Goal: Information Seeking & Learning: Check status

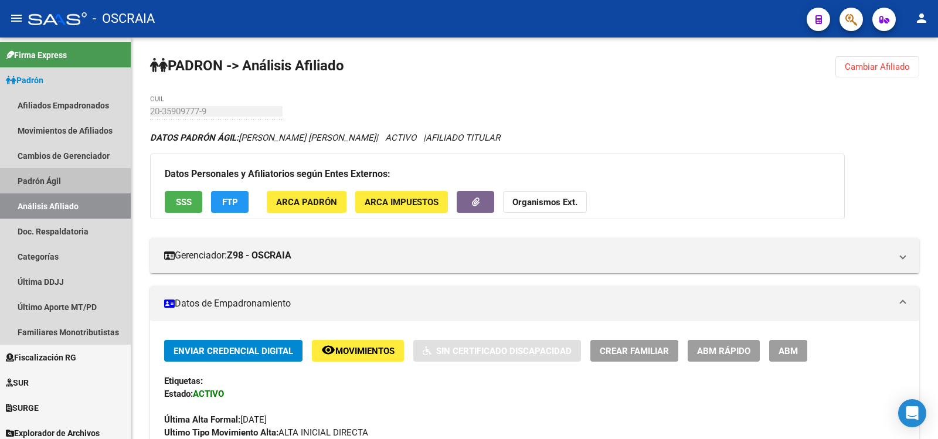
click at [40, 176] on link "Padrón Ágil" at bounding box center [65, 180] width 131 height 25
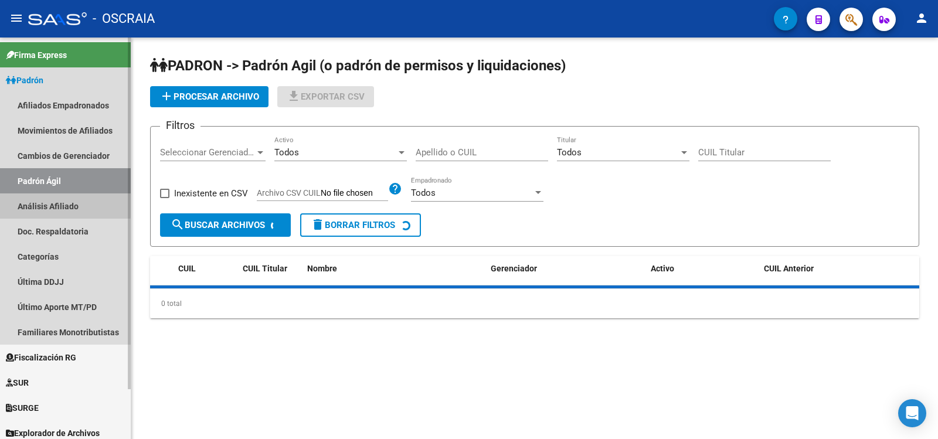
click at [45, 198] on link "Análisis Afiliado" at bounding box center [65, 205] width 131 height 25
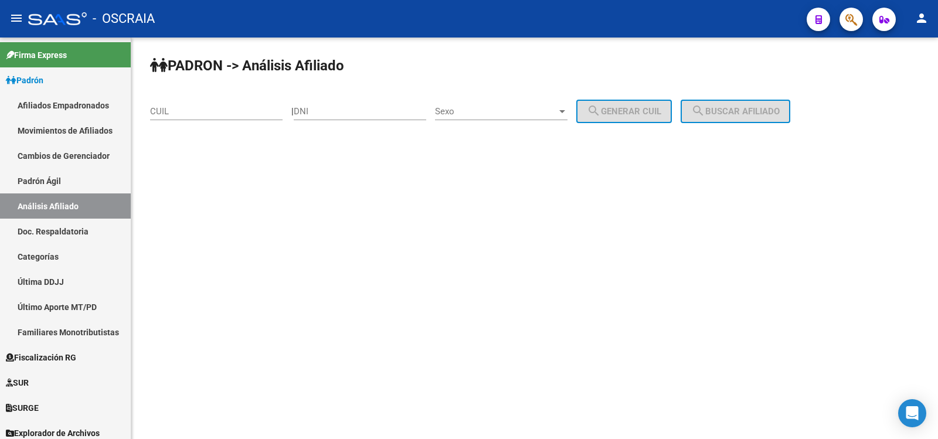
click at [232, 111] on input "CUIL" at bounding box center [216, 111] width 132 height 11
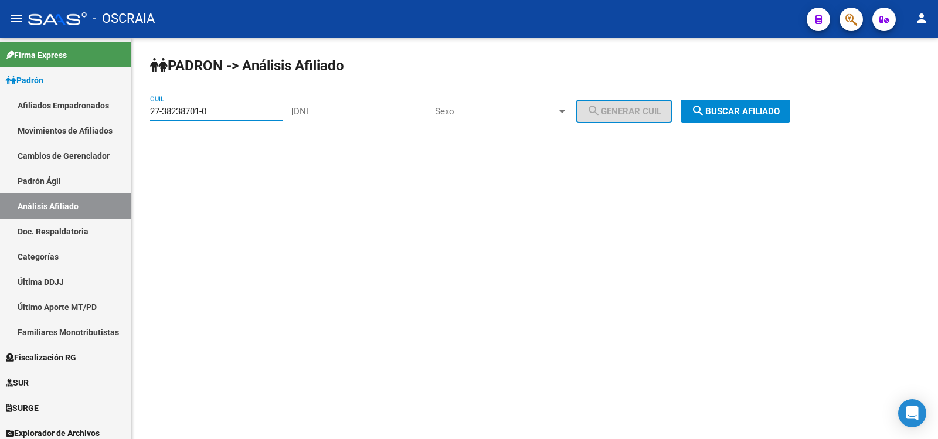
type input "27-38238701-0"
click at [770, 122] on button "search Buscar afiliado" at bounding box center [735, 111] width 110 height 23
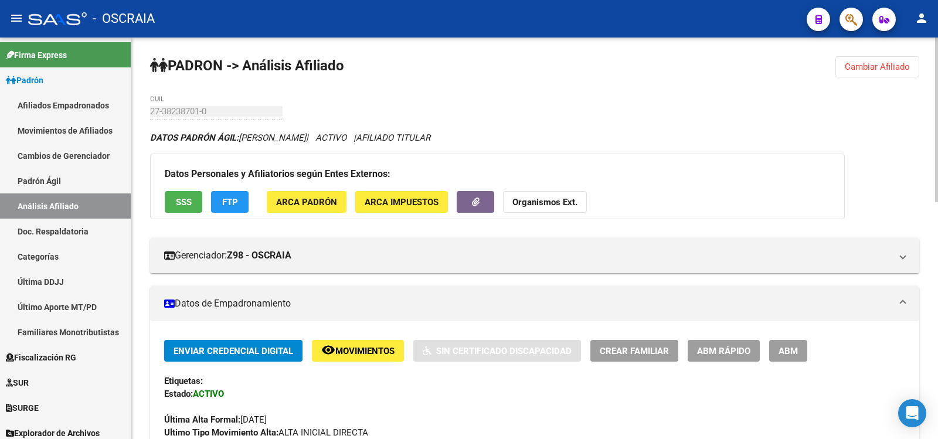
scroll to position [577, 0]
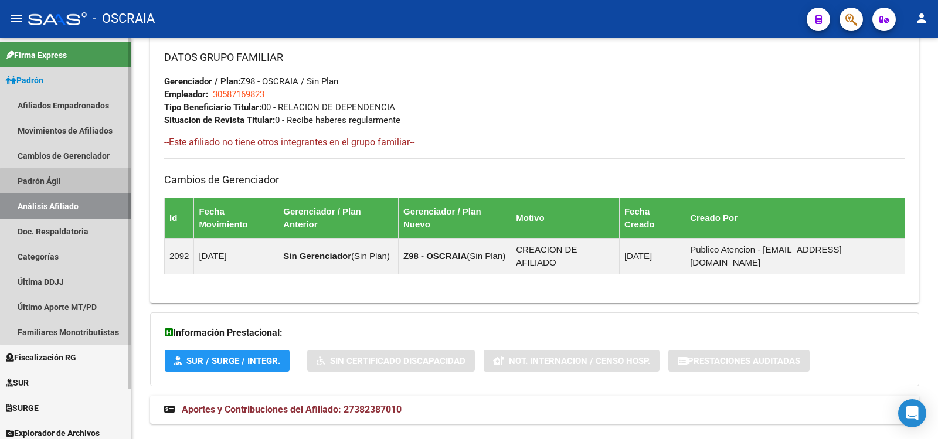
click at [94, 187] on link "Padrón Ágil" at bounding box center [65, 180] width 131 height 25
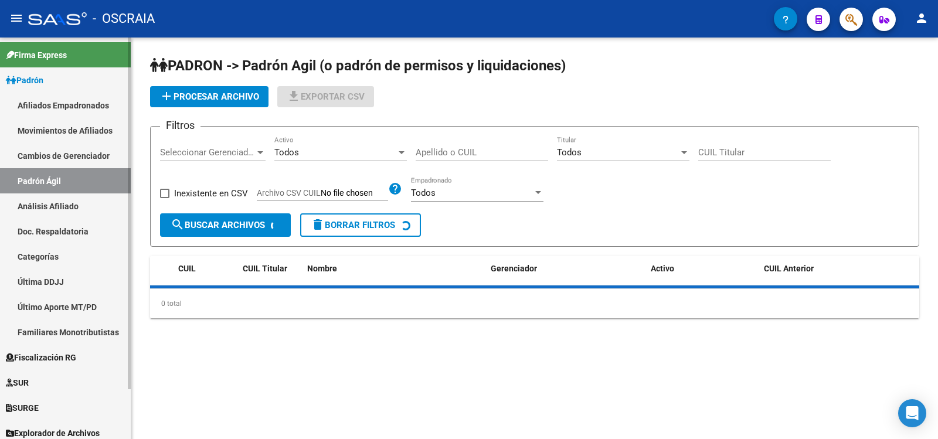
click at [84, 207] on link "Análisis Afiliado" at bounding box center [65, 205] width 131 height 25
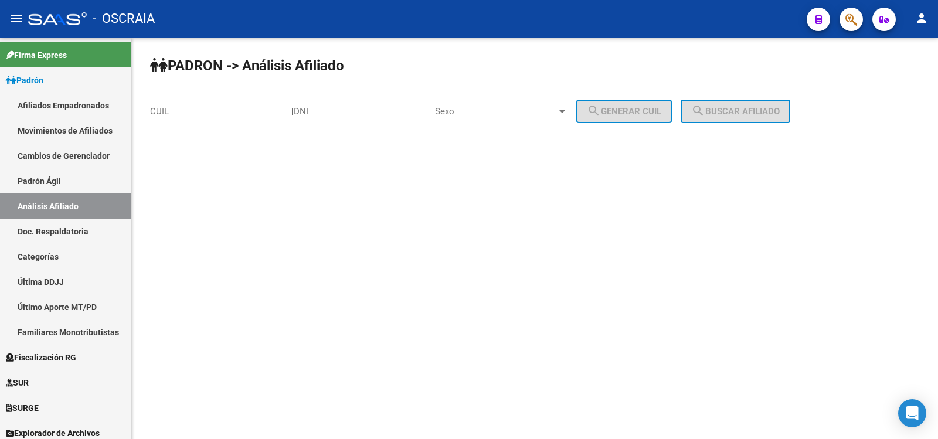
click at [218, 105] on div "CUIL" at bounding box center [216, 107] width 132 height 25
click at [218, 109] on input "CUIL" at bounding box center [216, 111] width 132 height 11
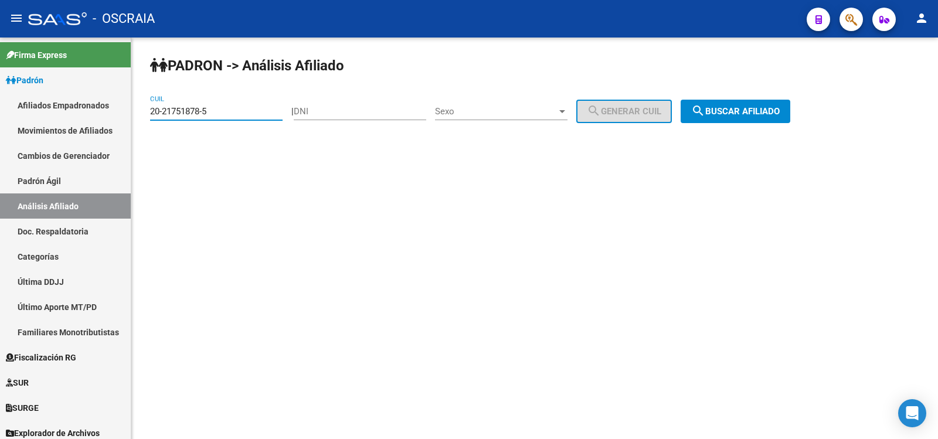
type input "20-21751878-5"
click at [731, 97] on div "PADRON -> Análisis Afiliado 20-21751878-5 CUIL | DNI Sexo Sexo search Generar C…" at bounding box center [534, 99] width 806 height 123
click at [727, 109] on span "search Buscar afiliado" at bounding box center [735, 111] width 89 height 11
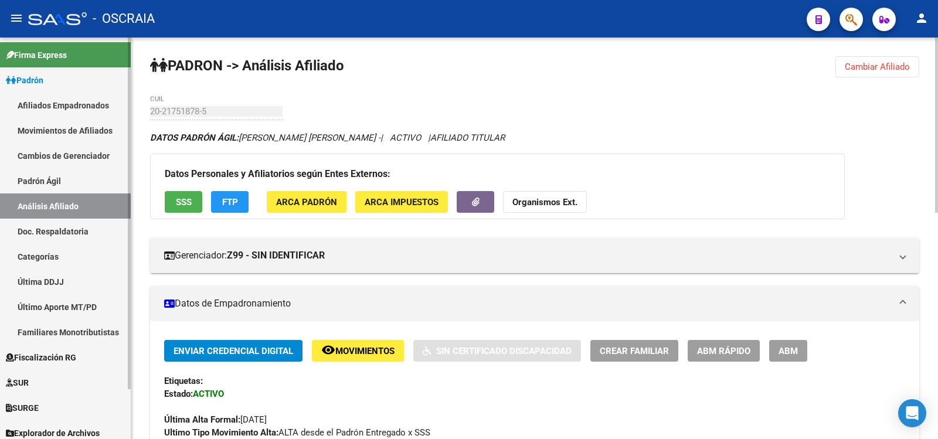
click at [25, 189] on link "Padrón Ágil" at bounding box center [65, 180] width 131 height 25
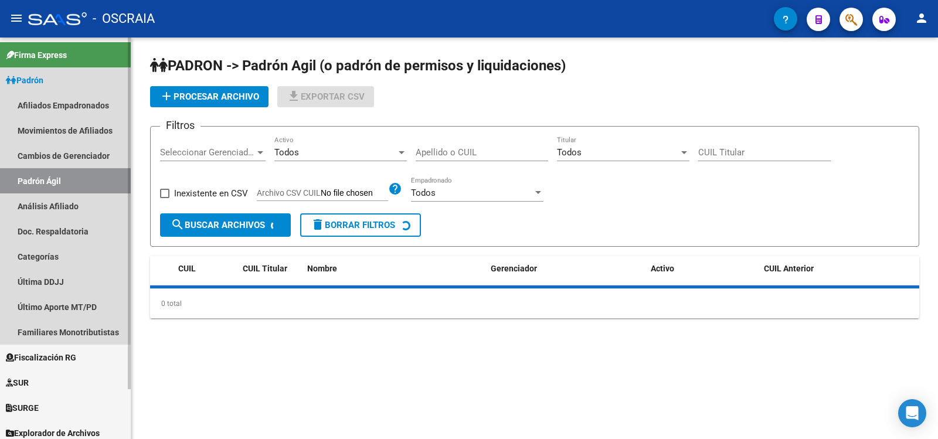
click at [30, 205] on link "Análisis Afiliado" at bounding box center [65, 205] width 131 height 25
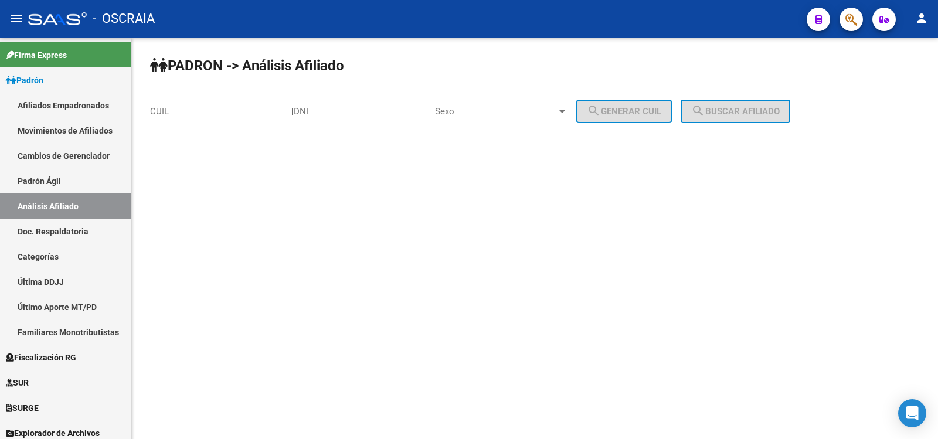
click at [215, 108] on input "CUIL" at bounding box center [216, 111] width 132 height 11
click at [321, 106] on input "DNI" at bounding box center [360, 111] width 132 height 11
type input "25034855"
click at [496, 106] on span "Sexo" at bounding box center [496, 111] width 122 height 11
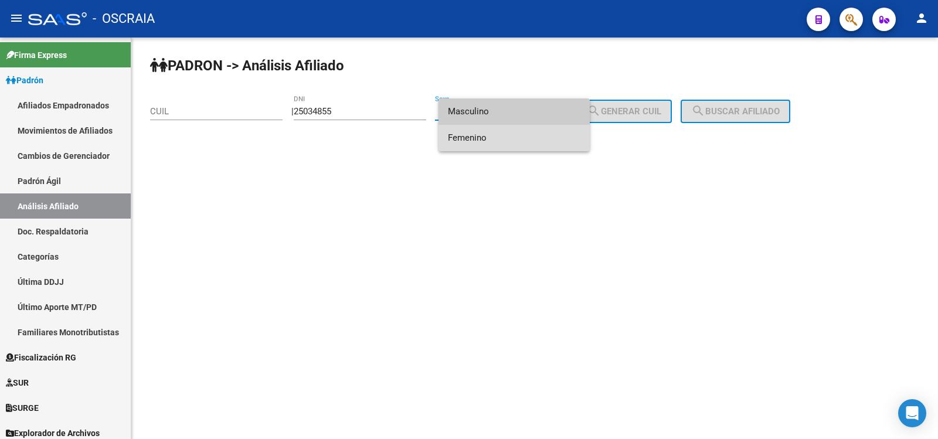
click at [501, 136] on span "Femenino" at bounding box center [514, 138] width 132 height 26
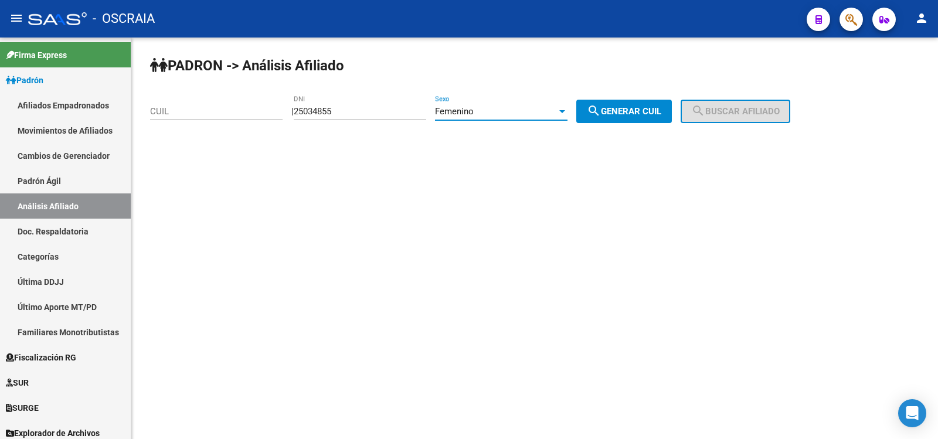
click at [512, 113] on div "Femenino" at bounding box center [496, 111] width 122 height 11
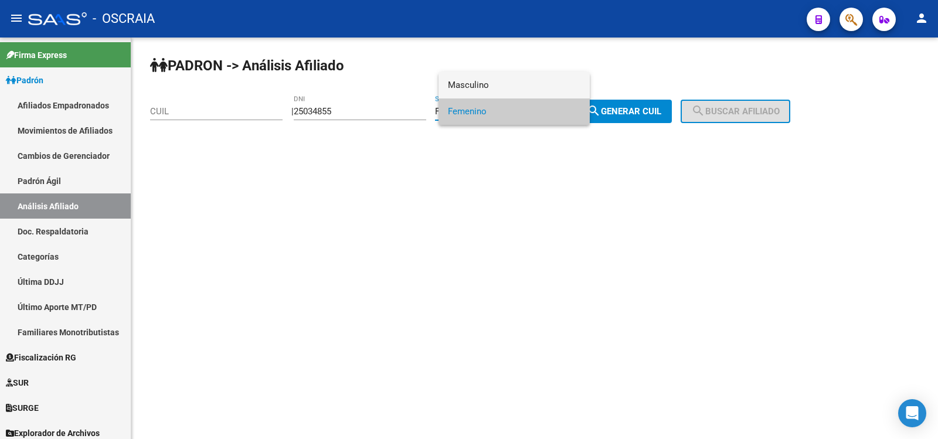
drag, startPoint x: 518, startPoint y: 93, endPoint x: 523, endPoint y: 92, distance: 5.9
click at [518, 92] on span "Masculino" at bounding box center [514, 85] width 132 height 26
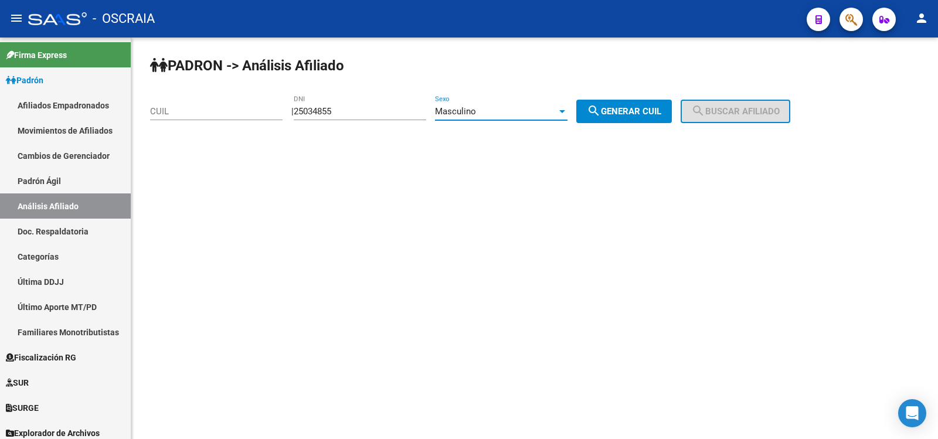
drag, startPoint x: 611, startPoint y: 107, endPoint x: 627, endPoint y: 109, distance: 15.9
click at [601, 108] on mat-icon "search" at bounding box center [594, 111] width 14 height 14
type input "20-25034855-0"
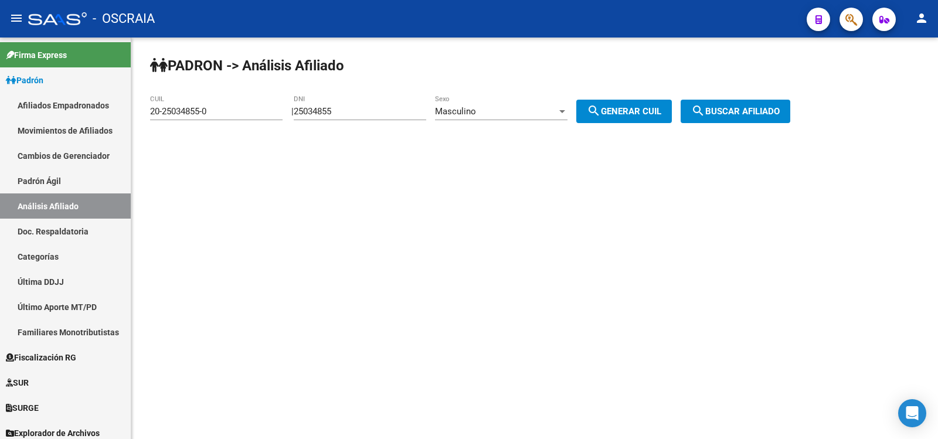
click at [729, 122] on button "search Buscar afiliado" at bounding box center [735, 111] width 110 height 23
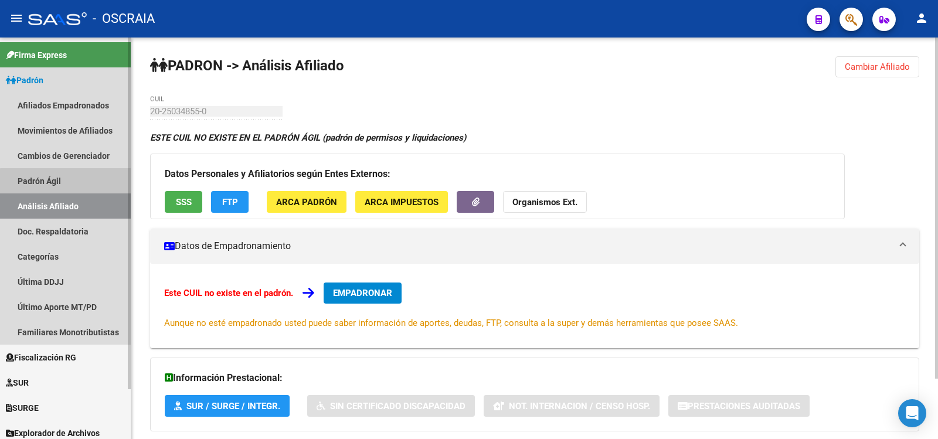
click at [97, 183] on link "Padrón Ágil" at bounding box center [65, 180] width 131 height 25
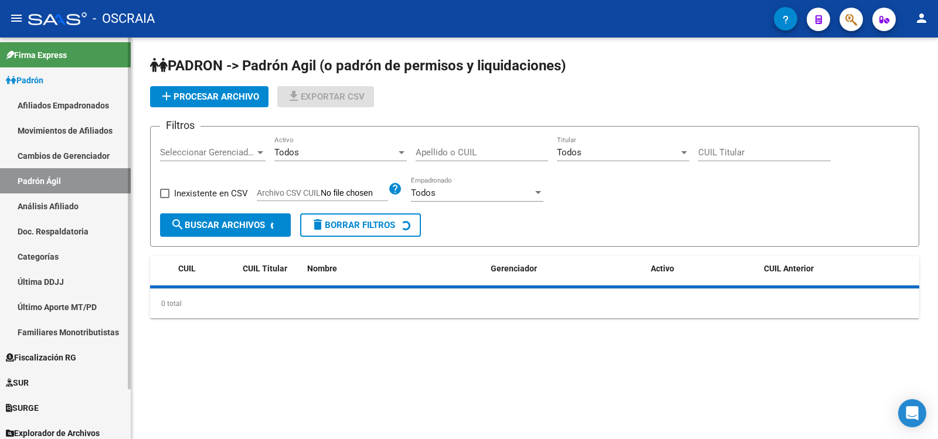
click at [101, 195] on link "Análisis Afiliado" at bounding box center [65, 205] width 131 height 25
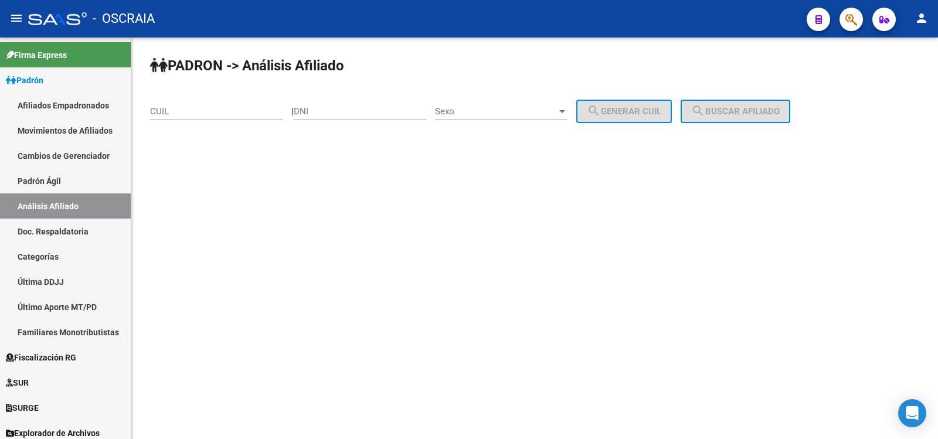
click at [336, 115] on input "DNI" at bounding box center [360, 111] width 132 height 11
type input "25034855"
click at [515, 113] on span "Sexo" at bounding box center [496, 111] width 122 height 11
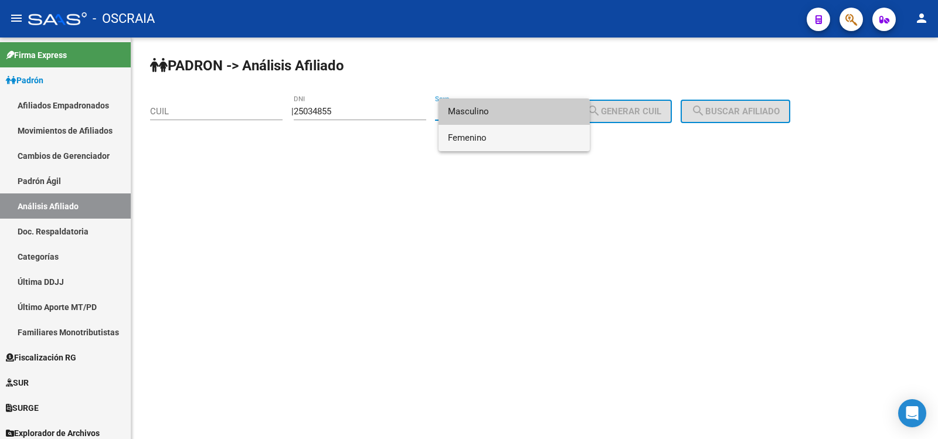
drag, startPoint x: 499, startPoint y: 135, endPoint x: 653, endPoint y: 120, distance: 155.5
click at [499, 136] on span "Femenino" at bounding box center [514, 138] width 132 height 26
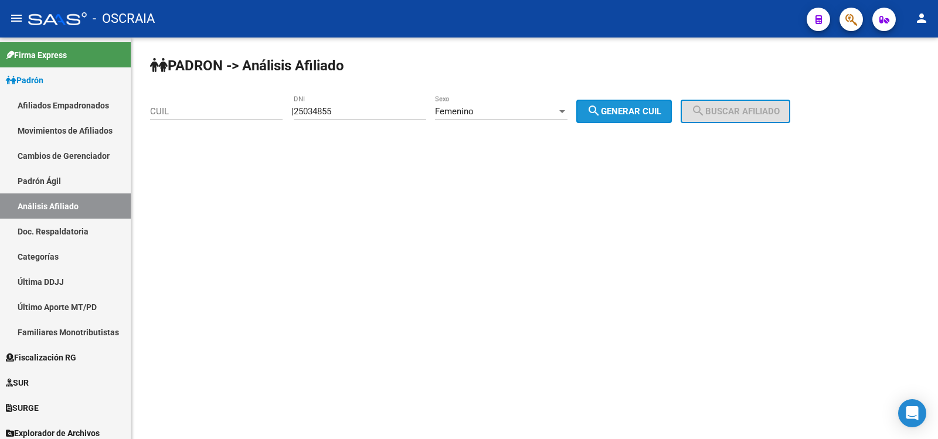
click at [656, 115] on span "search Generar CUIL" at bounding box center [624, 111] width 74 height 11
type input "27-25034855-5"
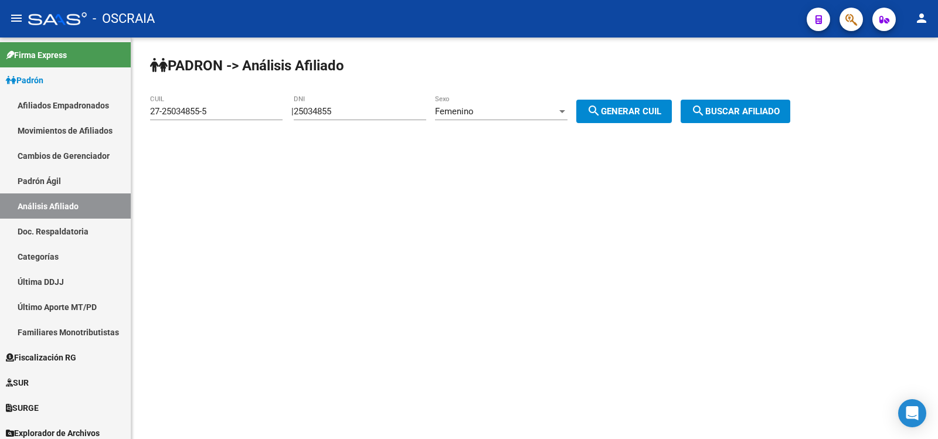
click at [729, 104] on button "search Buscar afiliado" at bounding box center [735, 111] width 110 height 23
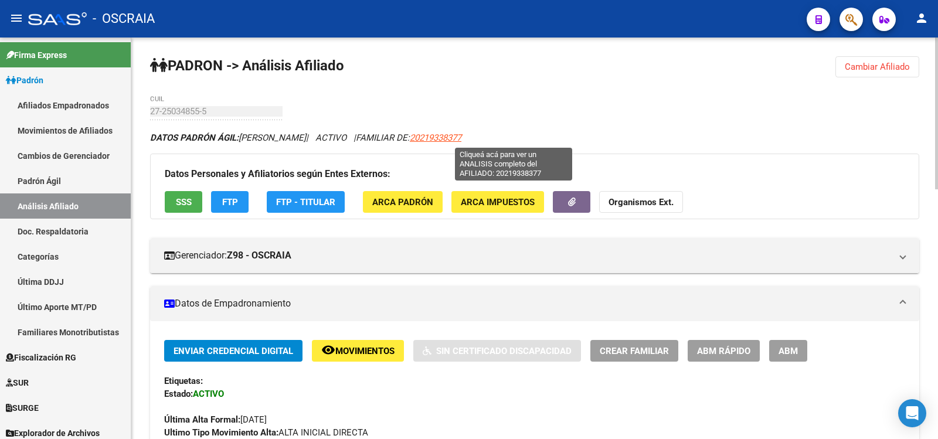
click at [461, 134] on span "20219338377" at bounding box center [436, 137] width 52 height 11
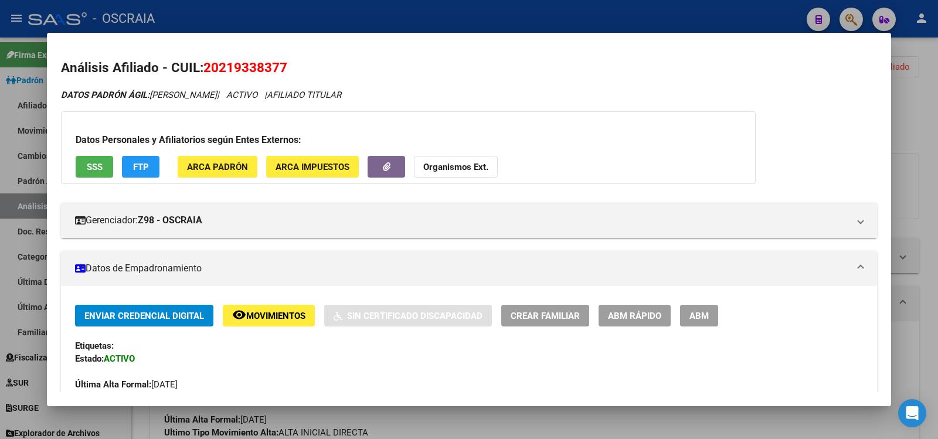
click at [905, 131] on div at bounding box center [469, 219] width 938 height 439
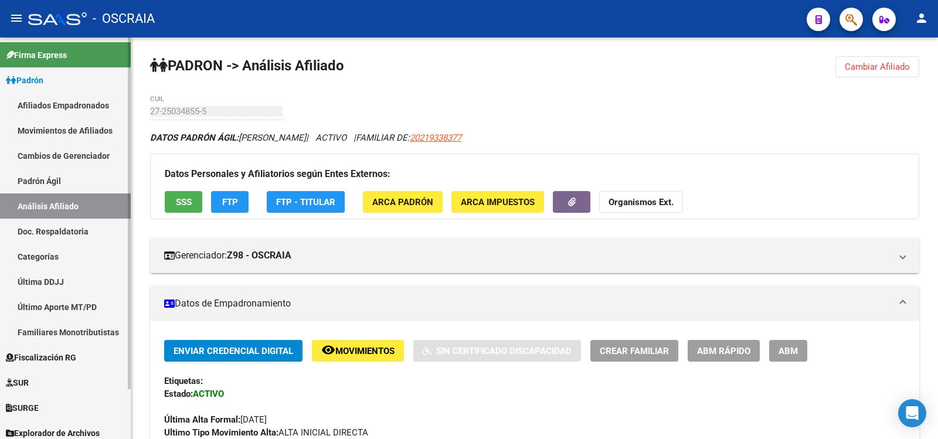
click at [97, 189] on link "Padrón Ágil" at bounding box center [65, 180] width 131 height 25
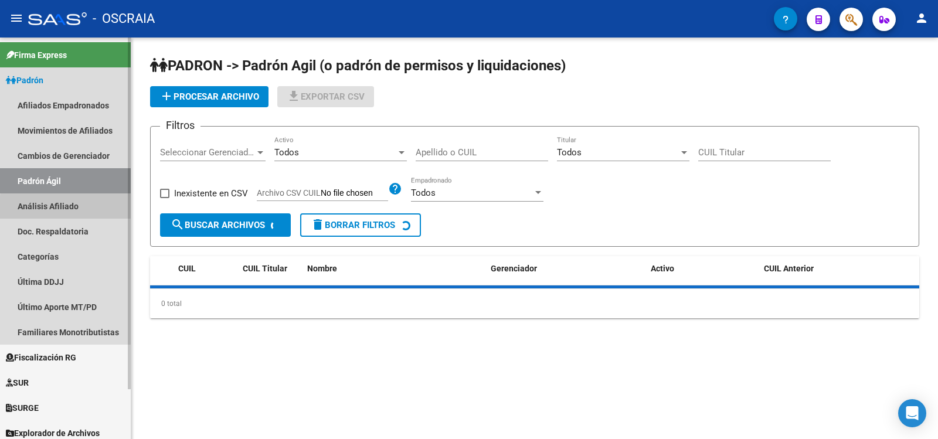
click at [90, 209] on link "Análisis Afiliado" at bounding box center [65, 205] width 131 height 25
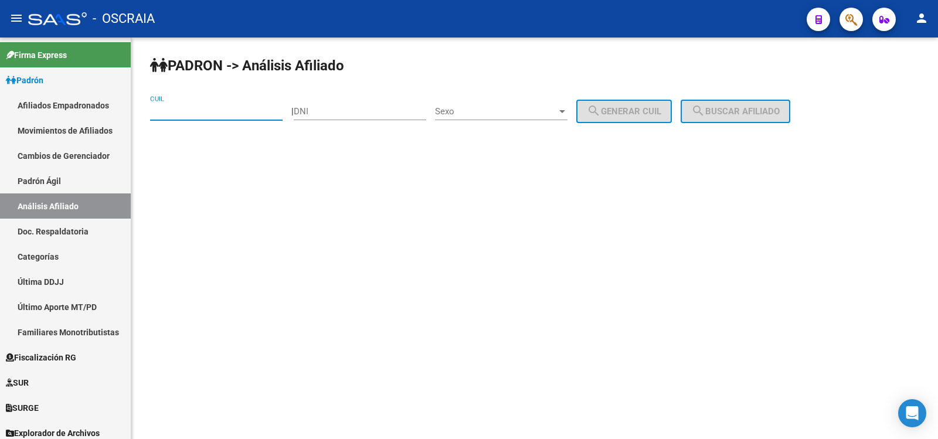
click at [266, 111] on input "CUIL" at bounding box center [216, 111] width 132 height 11
type input "20-35499740-2"
click at [763, 117] on button "search Buscar afiliado" at bounding box center [735, 111] width 110 height 23
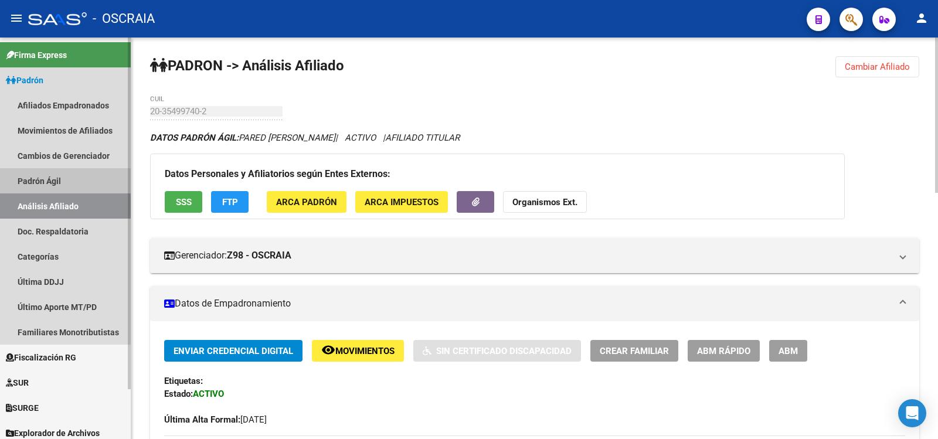
click at [64, 186] on link "Padrón Ágil" at bounding box center [65, 180] width 131 height 25
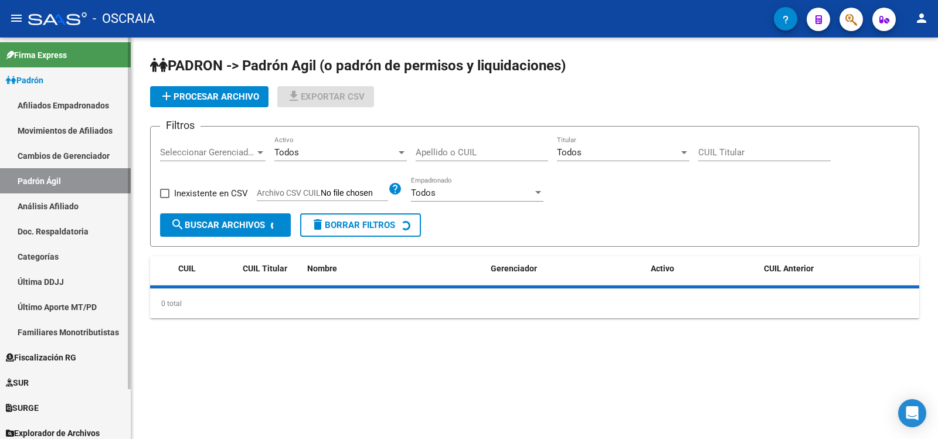
click at [72, 202] on link "Análisis Afiliado" at bounding box center [65, 205] width 131 height 25
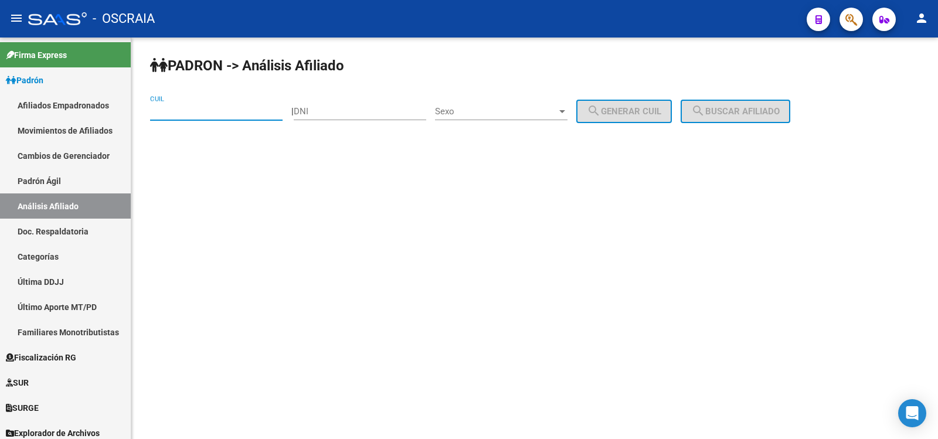
click at [230, 108] on input "CUIL" at bounding box center [216, 111] width 132 height 11
click at [324, 108] on input "DNI" at bounding box center [360, 111] width 132 height 11
type input "51495163"
click at [510, 107] on span "Sexo" at bounding box center [496, 111] width 122 height 11
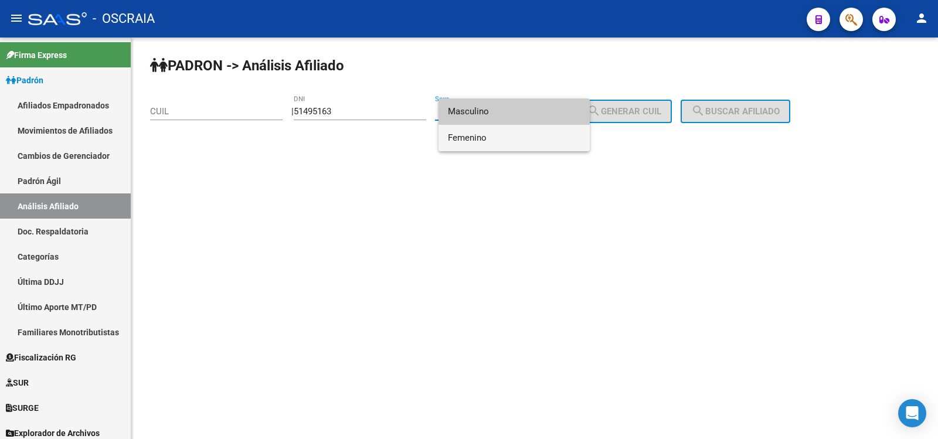
click at [518, 136] on span "Femenino" at bounding box center [514, 138] width 132 height 26
click at [518, 136] on div "PADRON -> Análisis Afiliado CUIL | 51495163 DNI Sexo Sexo search Generar CUIL s…" at bounding box center [534, 99] width 806 height 123
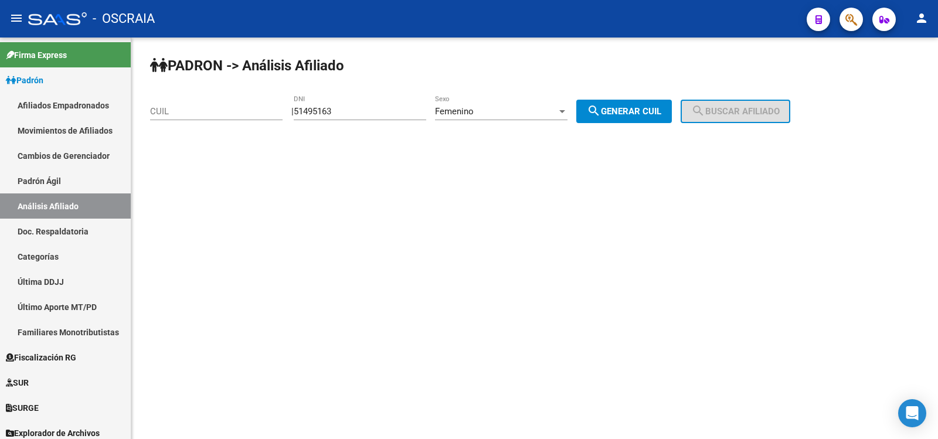
click at [553, 104] on div "Femenino Sexo" at bounding box center [501, 107] width 132 height 25
click at [549, 103] on div "Femenino Sexo" at bounding box center [501, 107] width 132 height 25
click at [544, 105] on div "Femenino Sexo" at bounding box center [501, 107] width 132 height 25
click at [537, 113] on div "Femenino" at bounding box center [496, 111] width 122 height 11
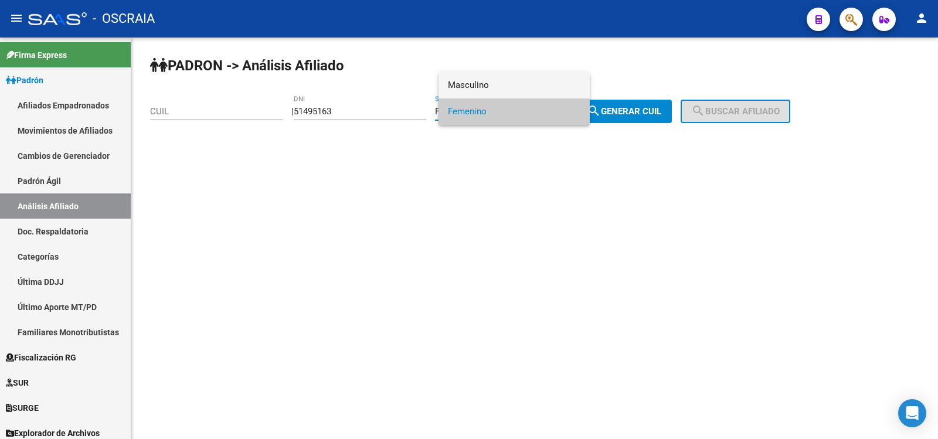
click at [539, 93] on span "Masculino" at bounding box center [514, 85] width 132 height 26
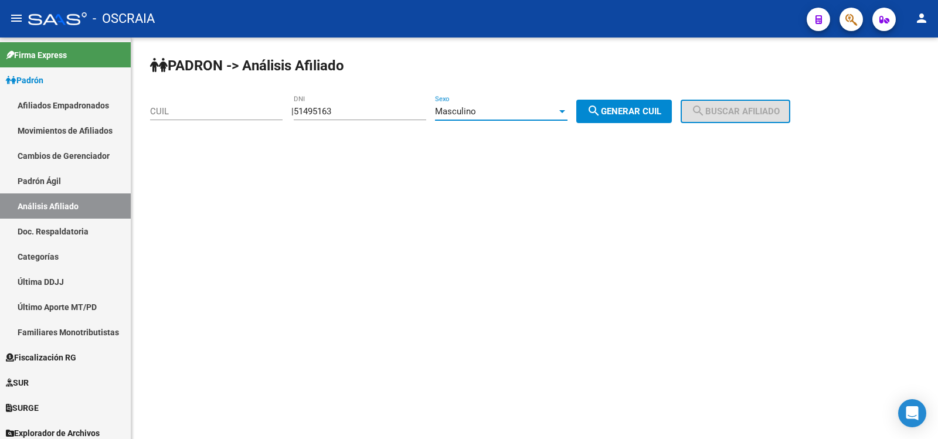
click at [601, 110] on mat-icon "search" at bounding box center [594, 111] width 14 height 14
type input "20-51495163-3"
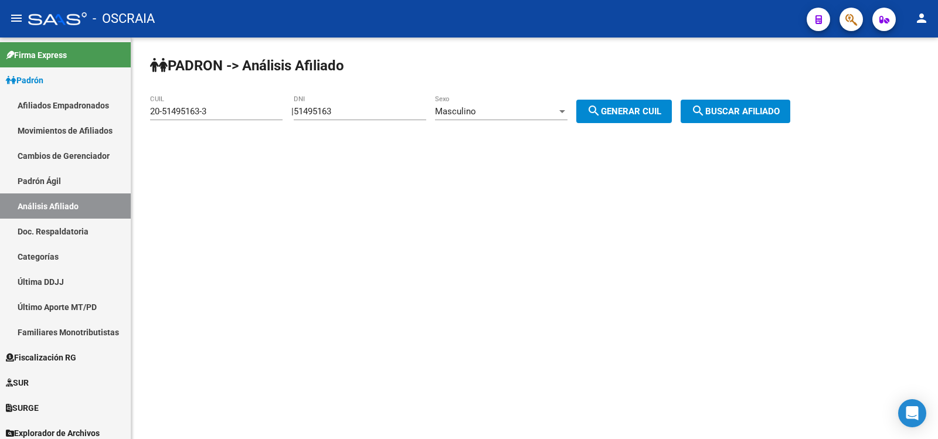
click at [705, 114] on mat-icon "search" at bounding box center [698, 111] width 14 height 14
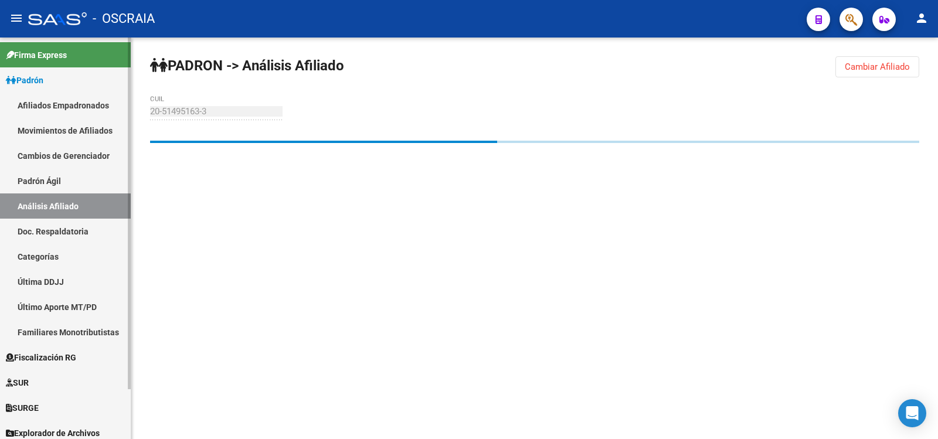
click at [74, 182] on link "Padrón Ágil" at bounding box center [65, 180] width 131 height 25
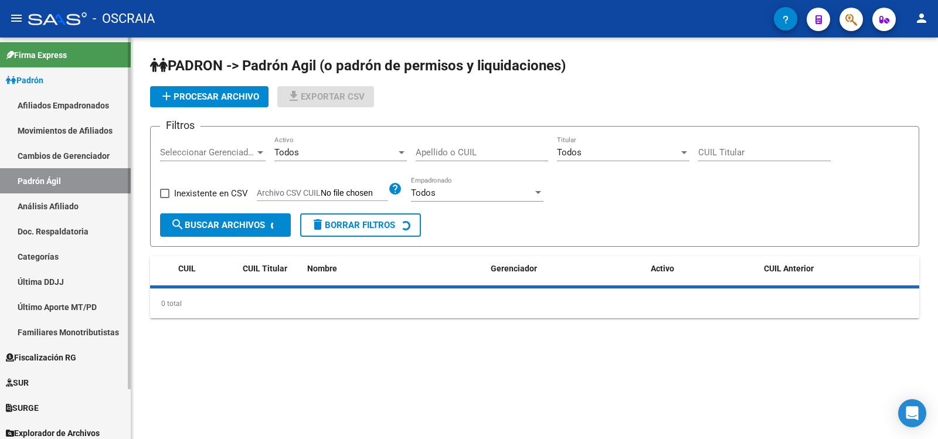
click at [80, 198] on link "Análisis Afiliado" at bounding box center [65, 205] width 131 height 25
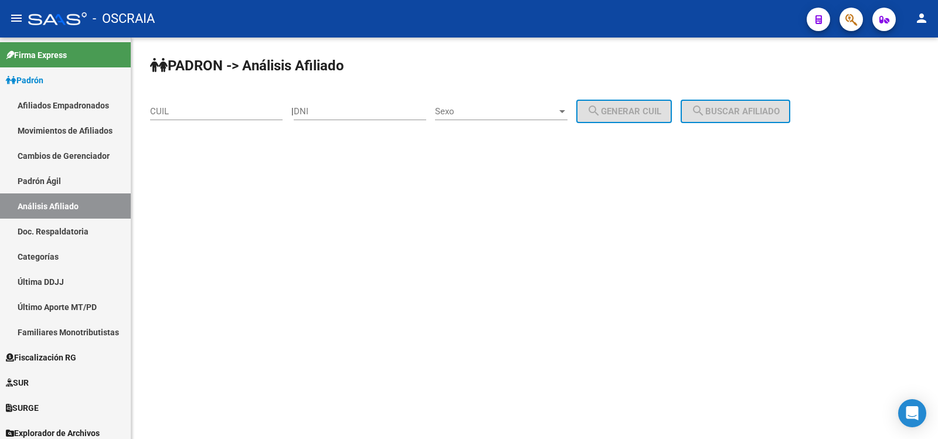
click at [341, 110] on input "DNI" at bounding box center [360, 111] width 132 height 11
type input "51495163"
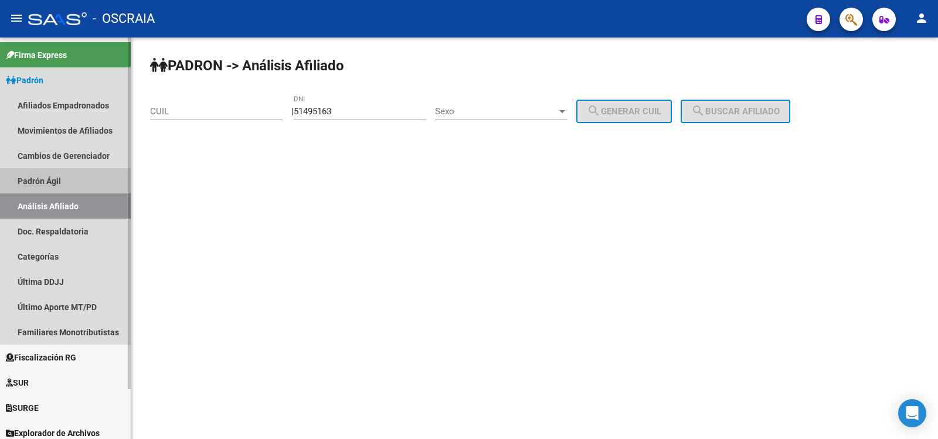
click at [52, 187] on link "Padrón Ágil" at bounding box center [65, 180] width 131 height 25
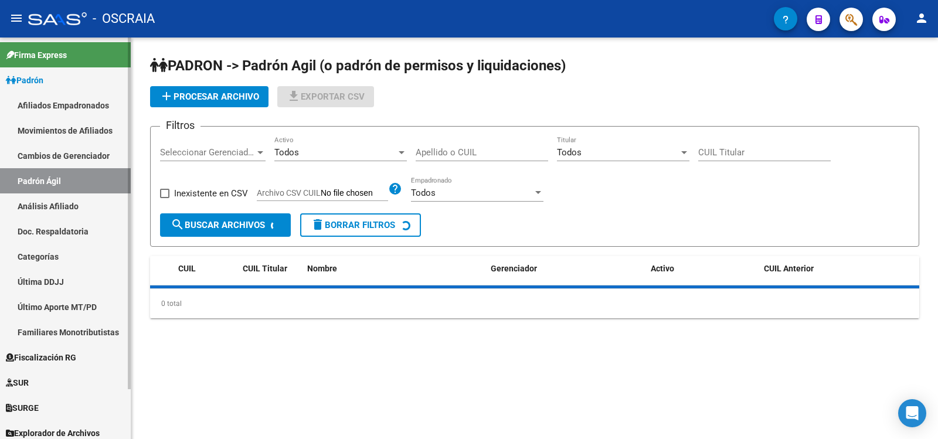
click at [52, 200] on link "Análisis Afiliado" at bounding box center [65, 205] width 131 height 25
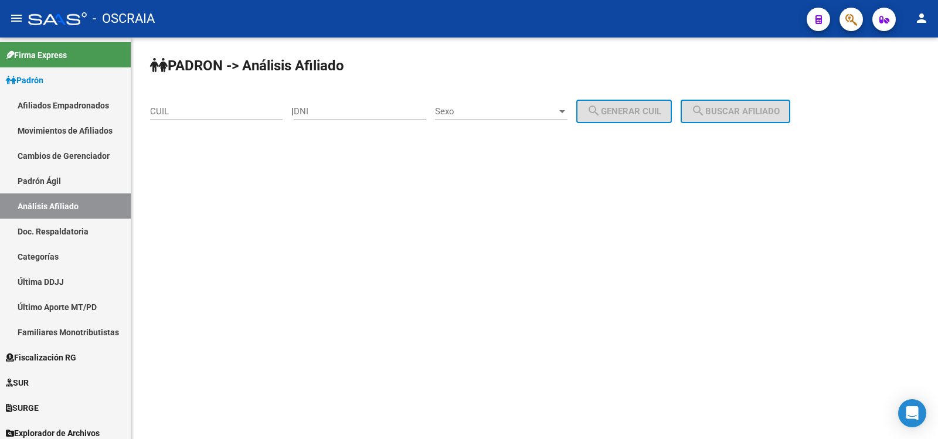
click at [179, 114] on input "CUIL" at bounding box center [216, 111] width 132 height 11
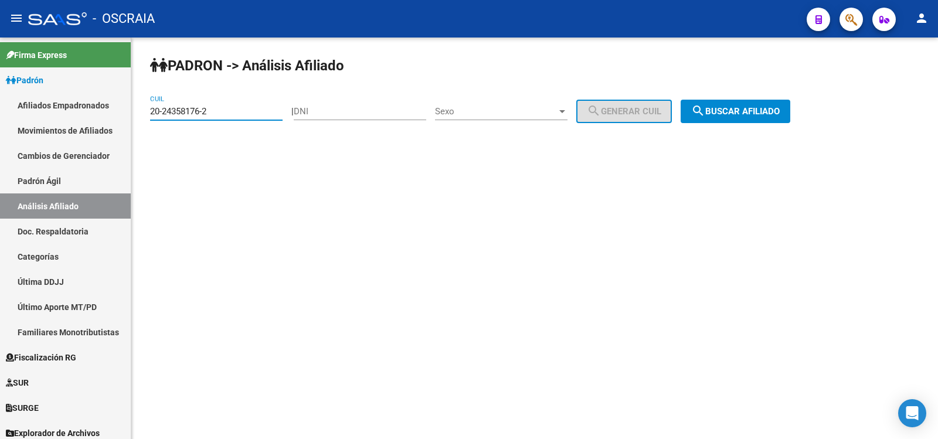
type input "20-24358176-2"
click at [763, 121] on button "search Buscar afiliado" at bounding box center [735, 111] width 110 height 23
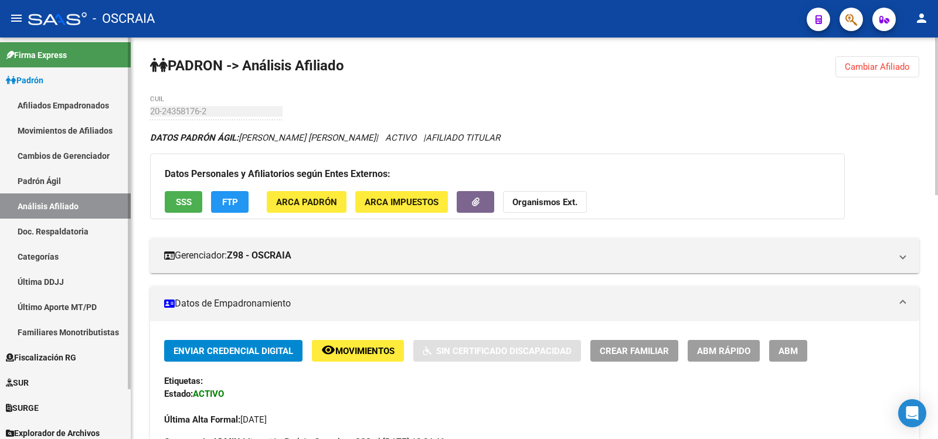
click at [80, 184] on link "Padrón Ágil" at bounding box center [65, 180] width 131 height 25
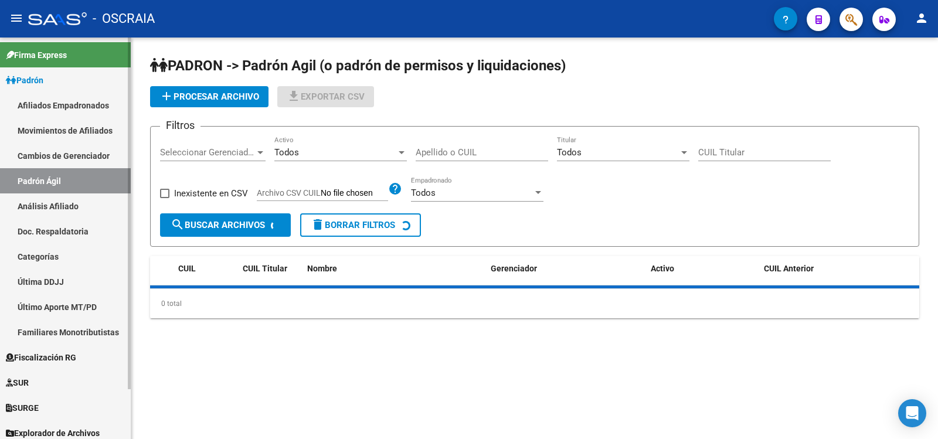
click at [70, 213] on link "Análisis Afiliado" at bounding box center [65, 205] width 131 height 25
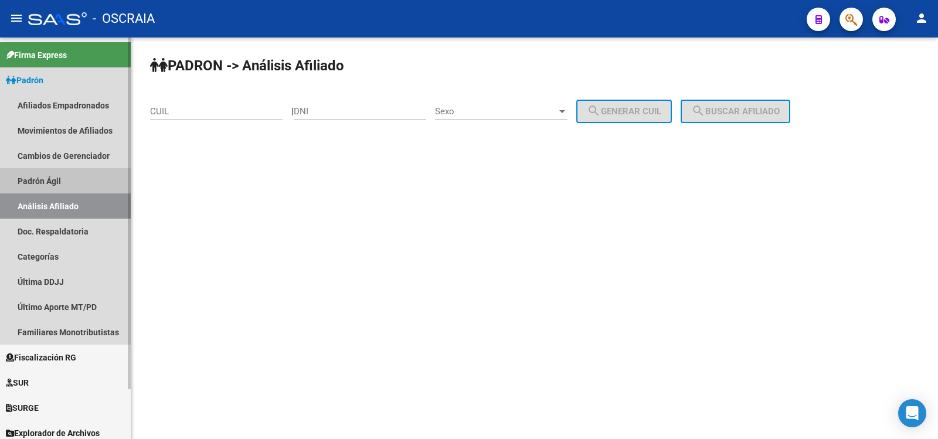
click at [66, 188] on link "Padrón Ágil" at bounding box center [65, 180] width 131 height 25
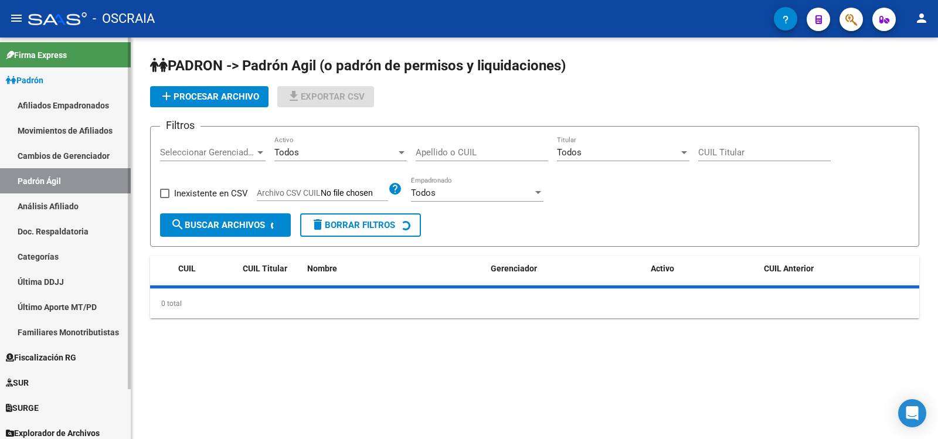
click at [65, 202] on link "Análisis Afiliado" at bounding box center [65, 205] width 131 height 25
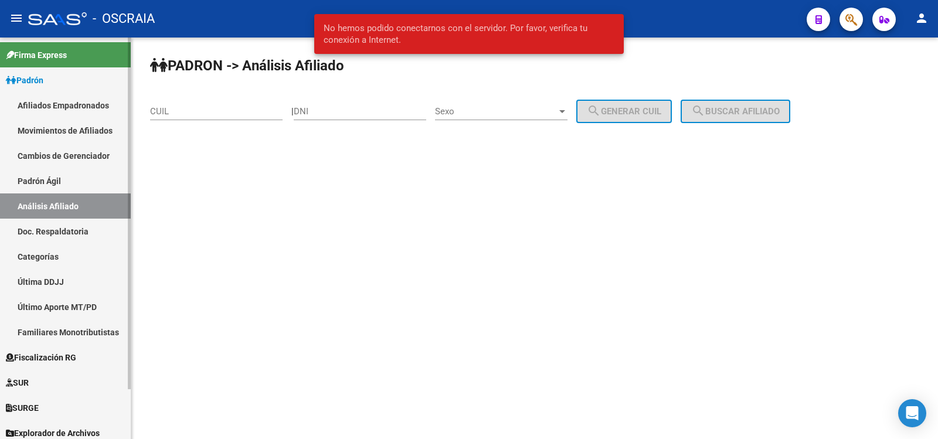
click at [69, 188] on link "Padrón Ágil" at bounding box center [65, 180] width 131 height 25
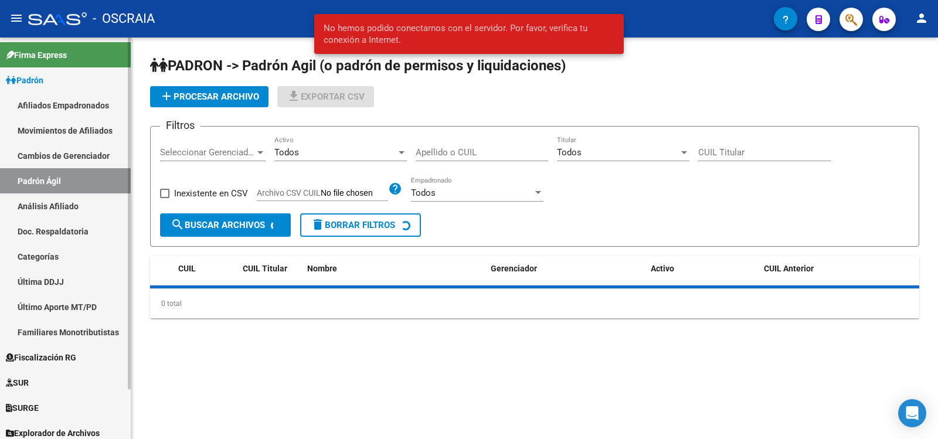
click at [84, 203] on link "Análisis Afiliado" at bounding box center [65, 205] width 131 height 25
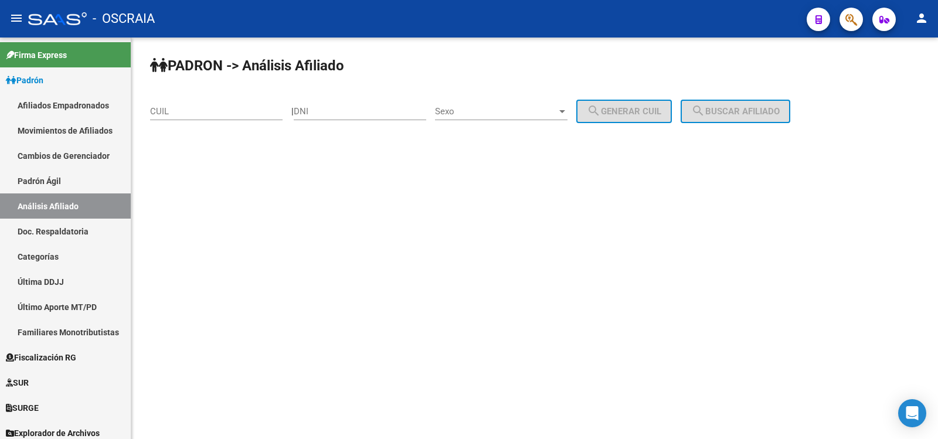
click at [321, 109] on input "DNI" at bounding box center [360, 111] width 132 height 11
click at [62, 194] on link "Análisis Afiliado" at bounding box center [65, 205] width 131 height 25
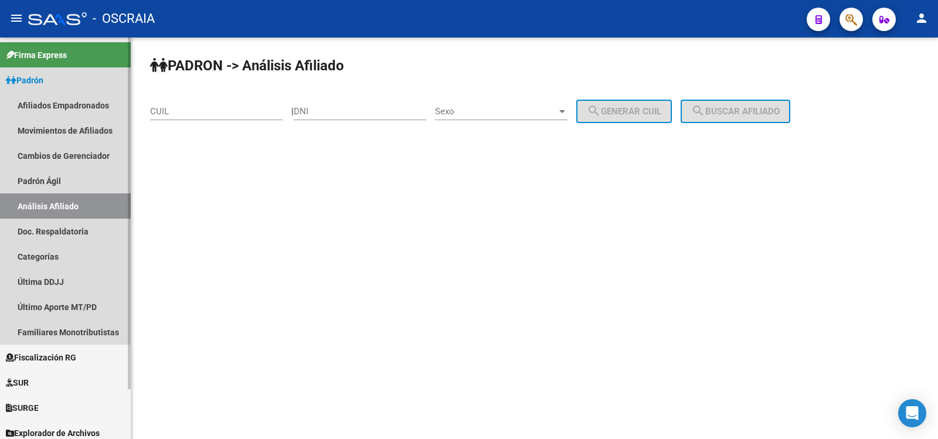
click at [70, 201] on link "Análisis Afiliado" at bounding box center [65, 205] width 131 height 25
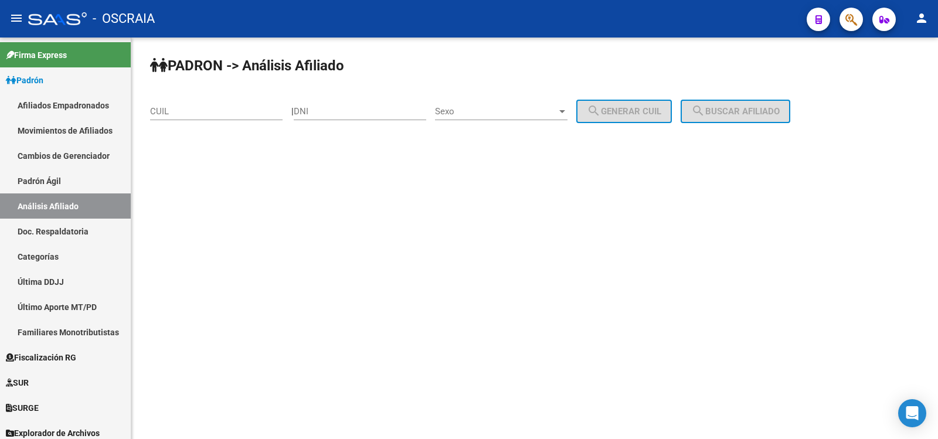
click at [325, 108] on input "DNI" at bounding box center [360, 111] width 132 height 11
click at [196, 106] on input "CUIL" at bounding box center [216, 111] width 132 height 11
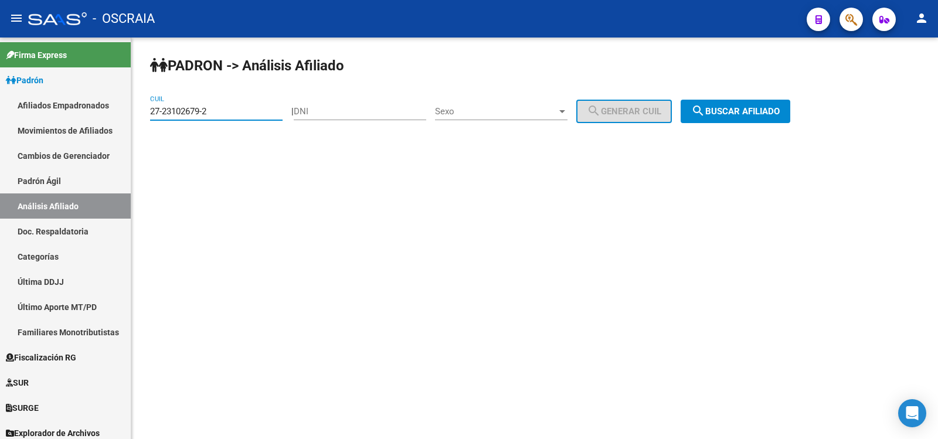
type input "27-23102679-2"
click at [705, 114] on mat-icon "search" at bounding box center [698, 111] width 14 height 14
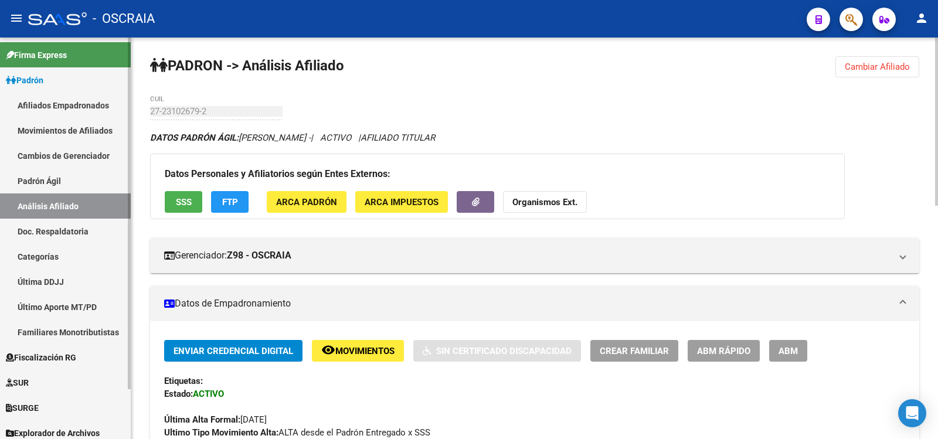
click at [59, 175] on link "Padrón Ágil" at bounding box center [65, 180] width 131 height 25
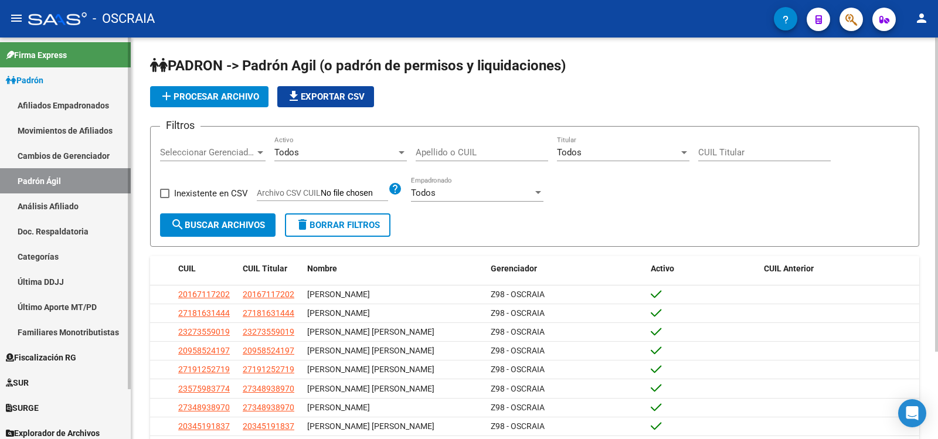
click at [75, 204] on link "Análisis Afiliado" at bounding box center [65, 205] width 131 height 25
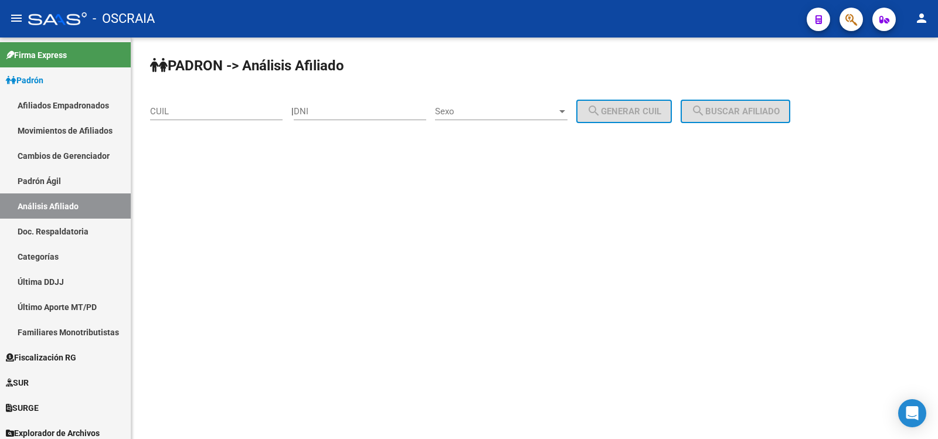
click at [339, 120] on div "DNI" at bounding box center [360, 107] width 132 height 25
click at [339, 115] on input "DNI" at bounding box center [360, 111] width 132 height 11
click at [214, 111] on input "CUIL" at bounding box center [216, 111] width 132 height 11
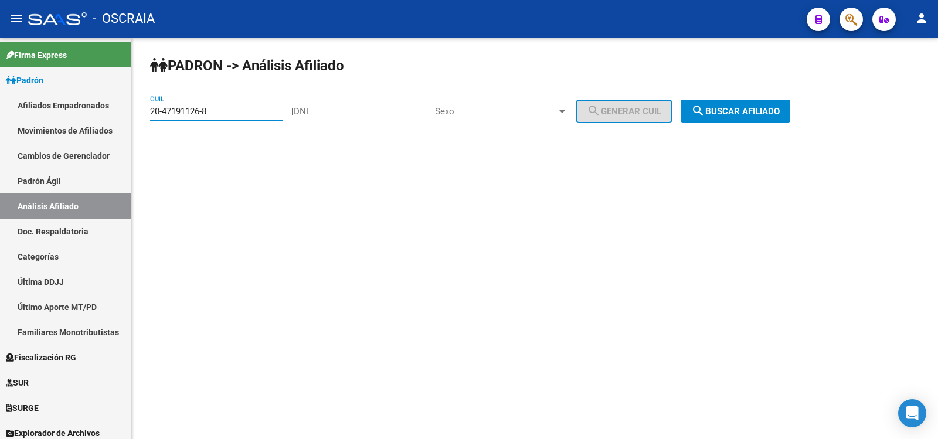
type input "20-47191126-8"
click at [773, 114] on span "search Buscar afiliado" at bounding box center [735, 111] width 89 height 11
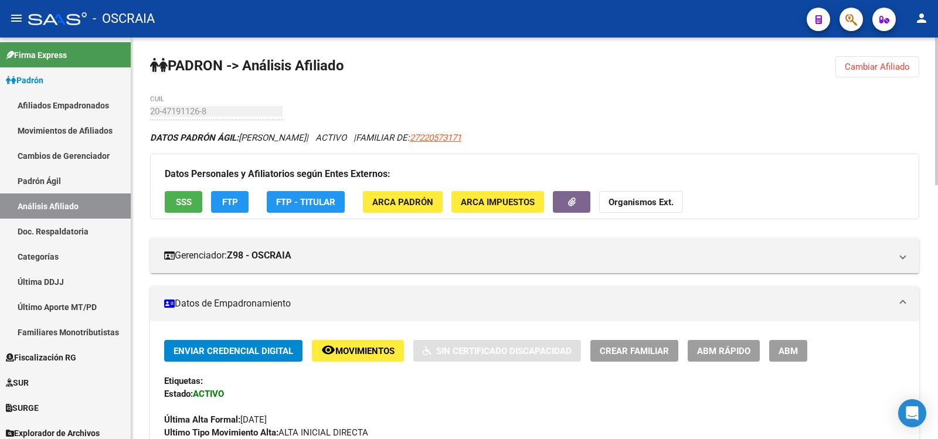
click at [461, 138] on span "27220573171" at bounding box center [436, 137] width 52 height 11
type textarea "27220573171"
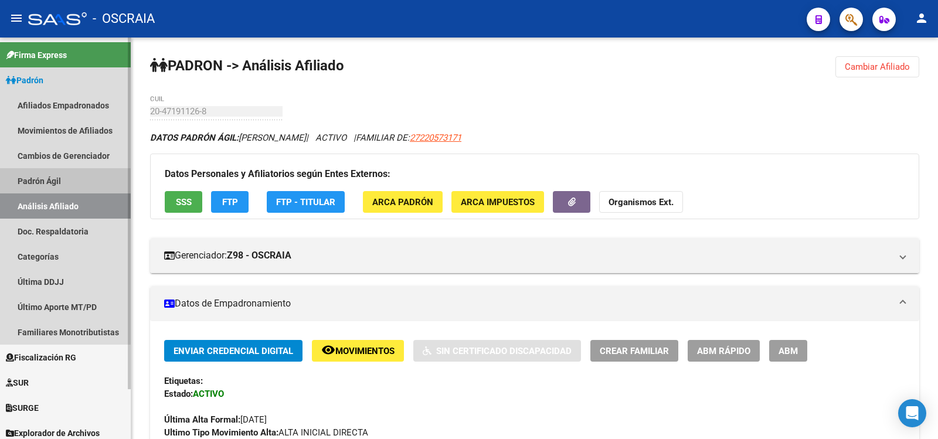
click at [34, 179] on link "Padrón Ágil" at bounding box center [65, 180] width 131 height 25
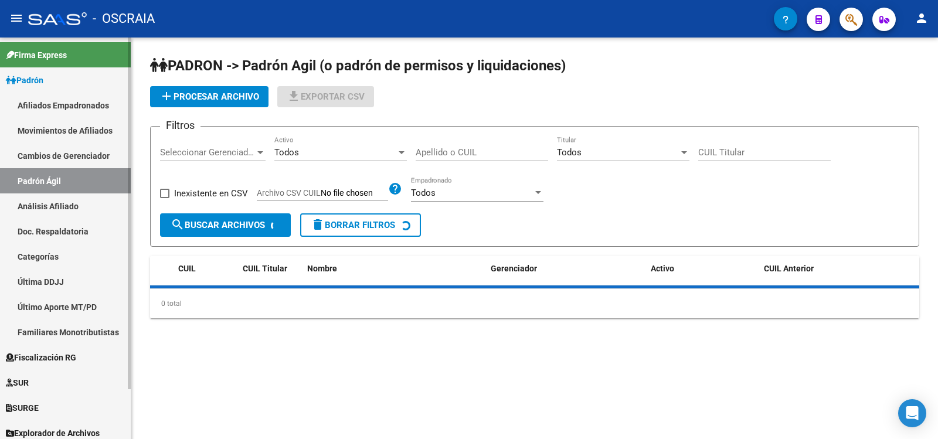
click at [52, 198] on link "Análisis Afiliado" at bounding box center [65, 205] width 131 height 25
drag, startPoint x: 52, startPoint y: 198, endPoint x: 98, endPoint y: 197, distance: 46.3
click at [52, 198] on link "Análisis Afiliado" at bounding box center [65, 205] width 131 height 25
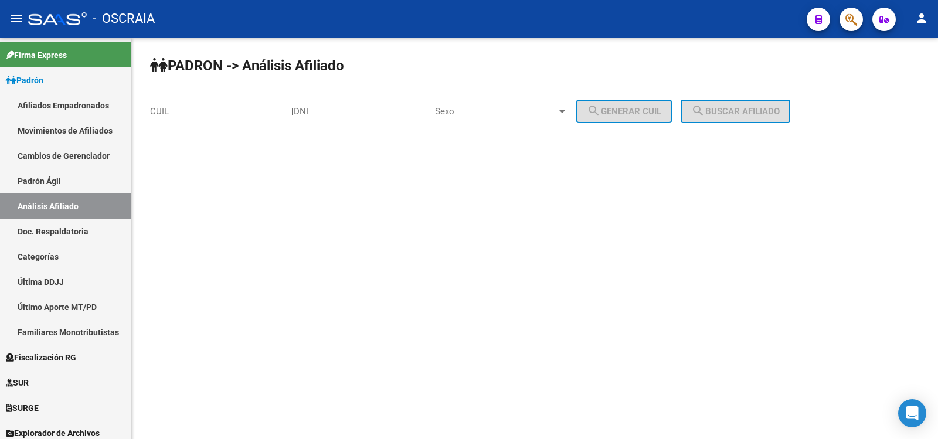
drag, startPoint x: 199, startPoint y: 108, endPoint x: 260, endPoint y: 106, distance: 60.4
click at [200, 107] on input "CUIL" at bounding box center [216, 111] width 132 height 11
paste input "20-17304131-5"
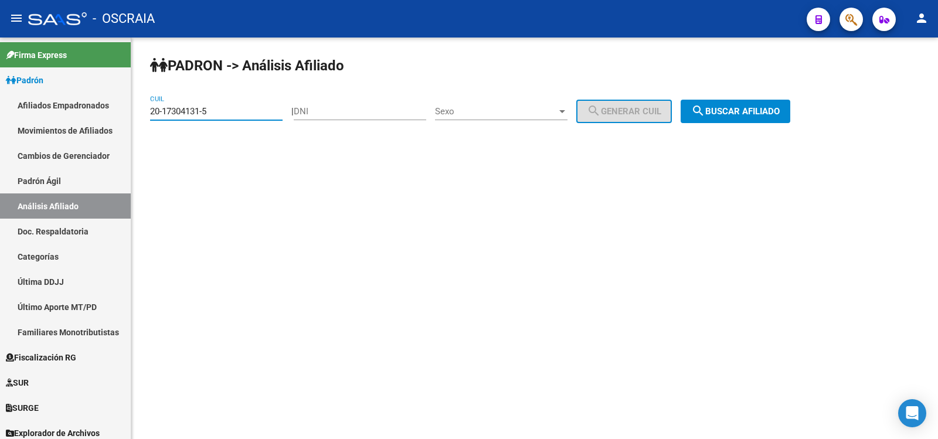
type input "20-17304131-5"
click at [757, 105] on button "search Buscar afiliado" at bounding box center [735, 111] width 110 height 23
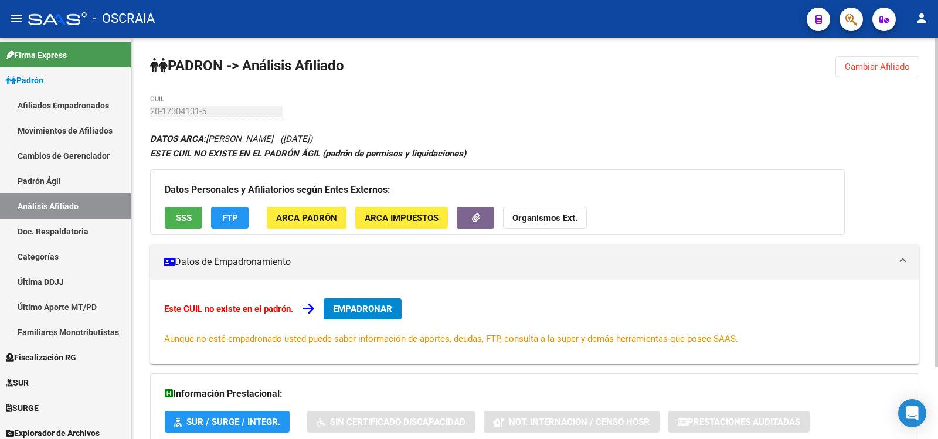
scroll to position [87, 0]
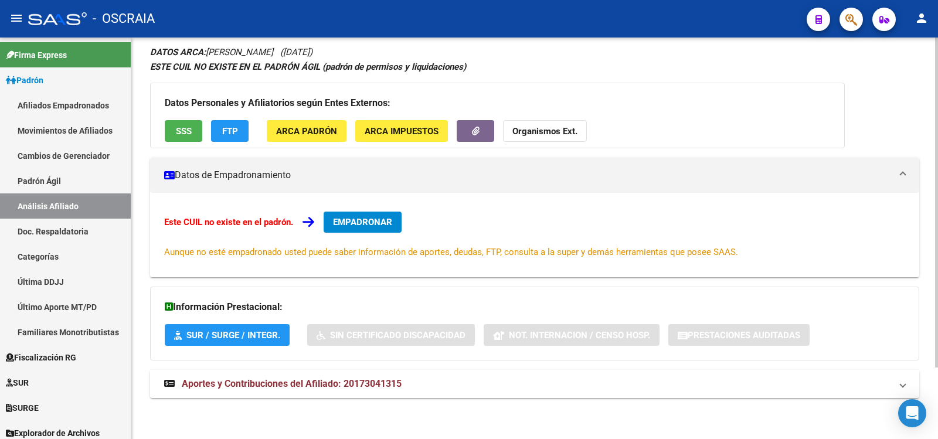
click at [383, 374] on mat-expansion-panel-header "Aportes y Contribuciones del Afiliado: 20173041315" at bounding box center [534, 384] width 769 height 28
click at [416, 386] on mat-panel-title "Aportes y Contribuciones del Afiliado: 20173041315" at bounding box center [527, 383] width 727 height 13
click at [393, 390] on strong "Aportes y Contribuciones del Afiliado: 20173041315" at bounding box center [282, 383] width 237 height 13
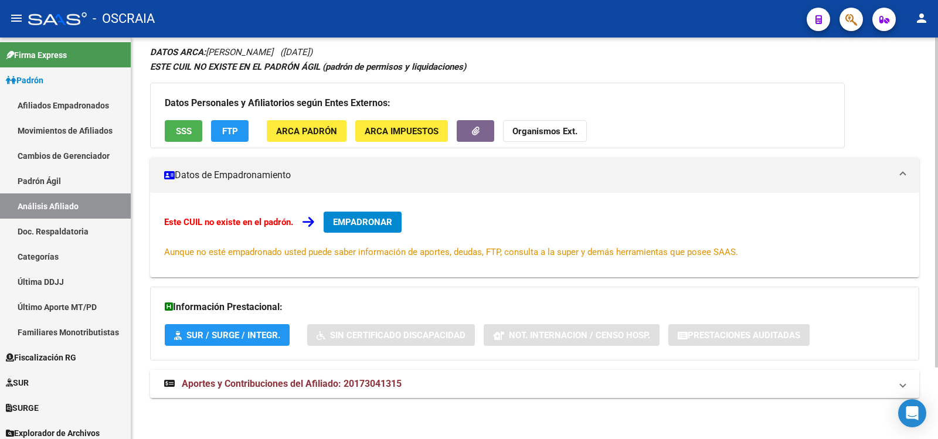
click at [393, 390] on strong "Aportes y Contribuciones del Afiliado: 20173041315" at bounding box center [282, 383] width 237 height 13
click at [417, 384] on mat-panel-title "Aportes y Contribuciones del Afiliado: 20173041315" at bounding box center [527, 383] width 727 height 13
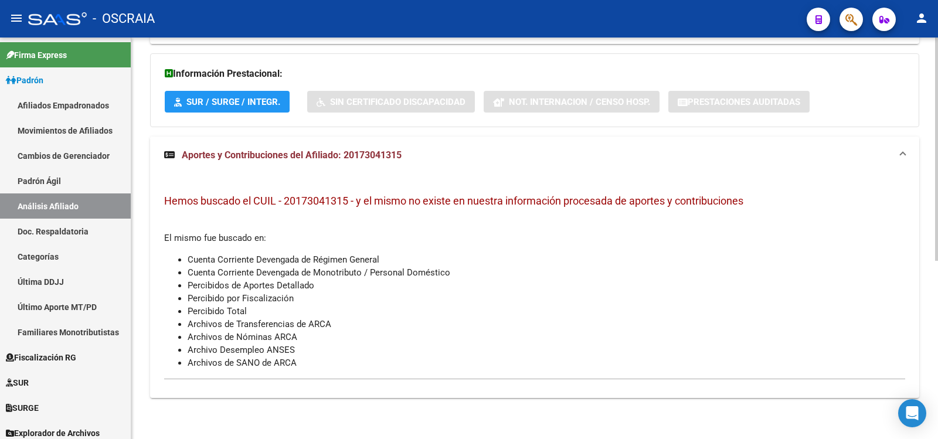
scroll to position [0, 0]
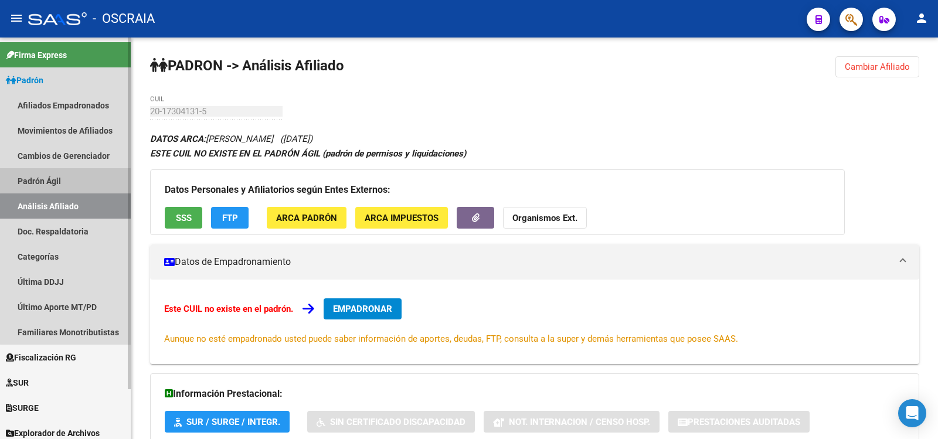
click at [82, 176] on link "Padrón Ágil" at bounding box center [65, 180] width 131 height 25
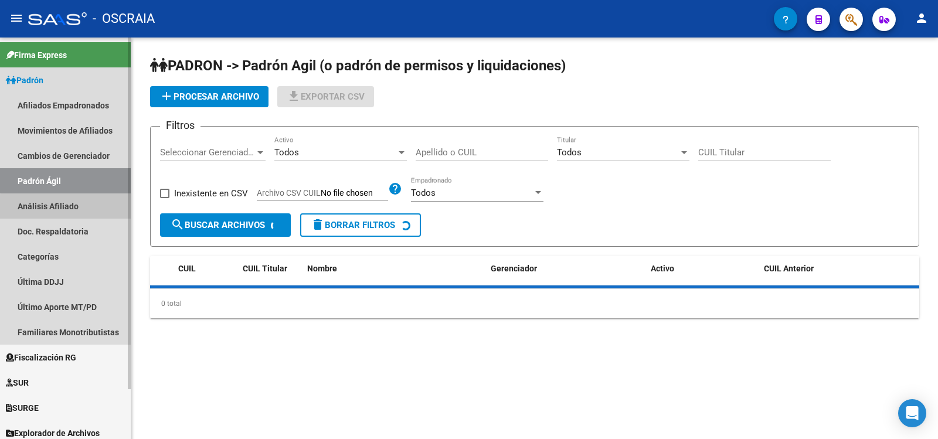
click at [89, 212] on link "Análisis Afiliado" at bounding box center [65, 205] width 131 height 25
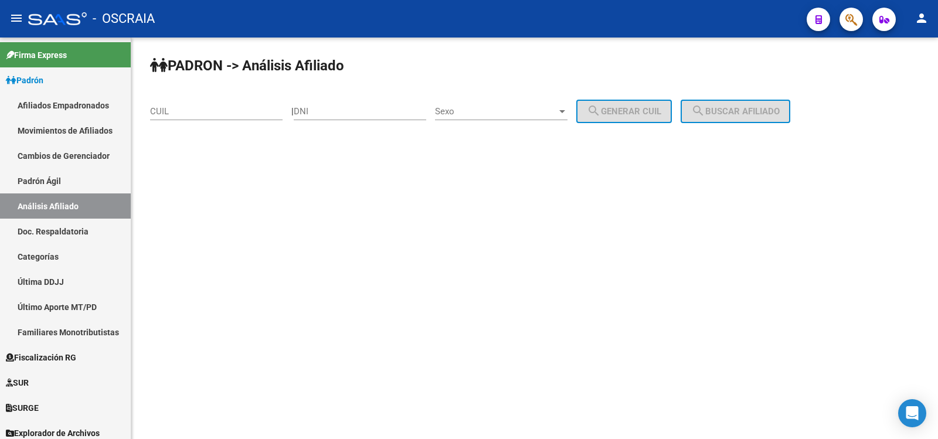
click at [215, 112] on input "CUIL" at bounding box center [216, 111] width 132 height 11
type input "5"
type input "52408928"
click at [478, 111] on span "Sexo" at bounding box center [496, 111] width 122 height 11
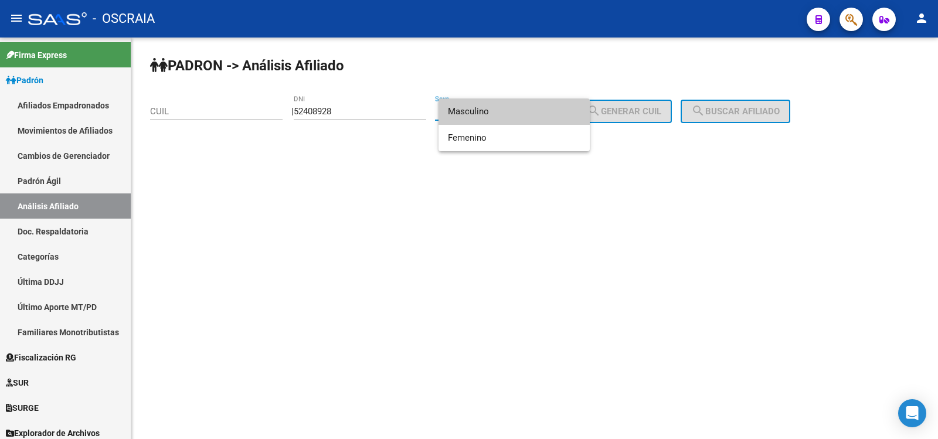
click at [495, 110] on span "Masculino" at bounding box center [514, 111] width 132 height 26
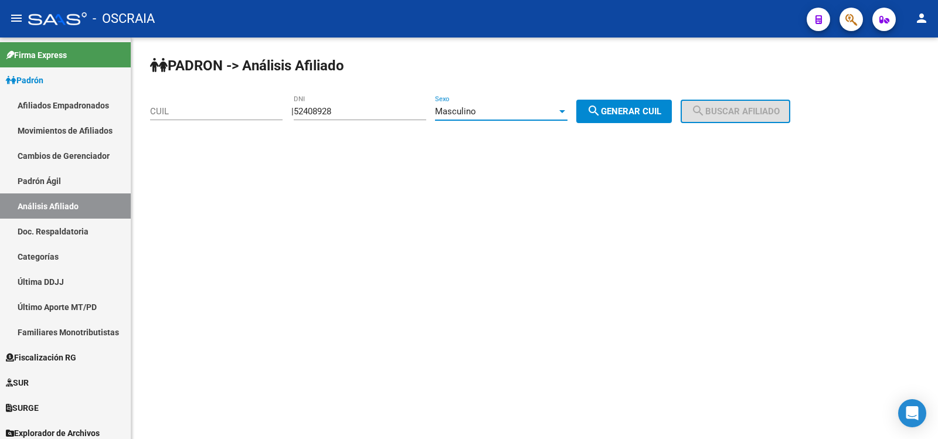
click at [621, 100] on button "search Generar CUIL" at bounding box center [624, 111] width 96 height 23
type input "23-52408928-9"
click at [744, 114] on span "search Buscar afiliado" at bounding box center [735, 111] width 89 height 11
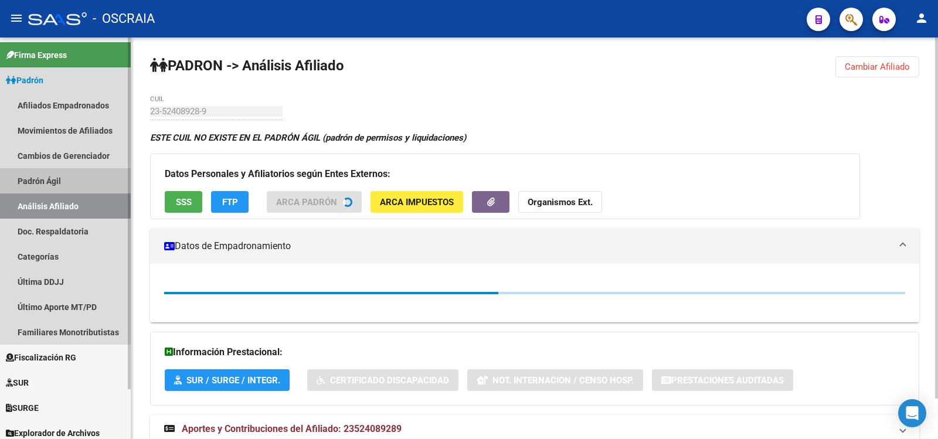
click at [60, 187] on link "Padrón Ágil" at bounding box center [65, 180] width 131 height 25
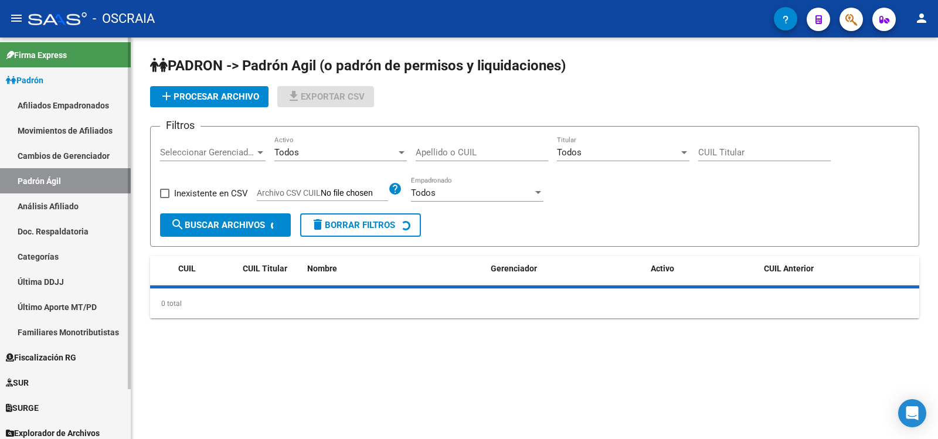
click at [58, 202] on link "Análisis Afiliado" at bounding box center [65, 205] width 131 height 25
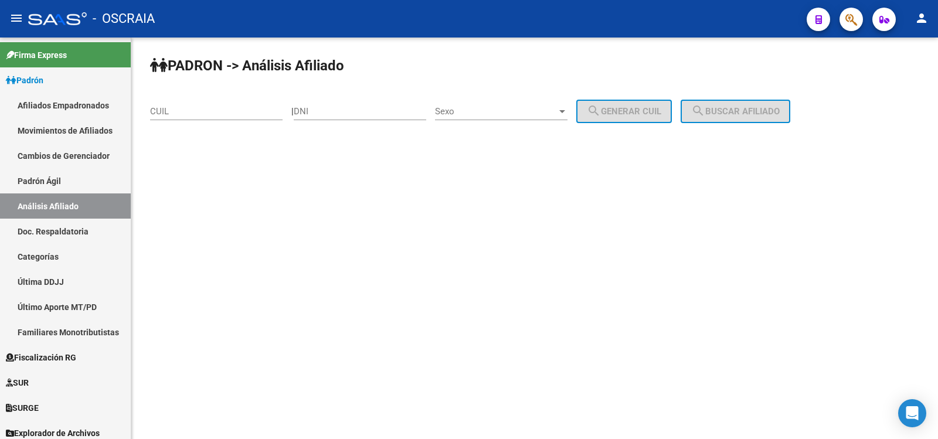
click at [345, 105] on div "DNI" at bounding box center [360, 107] width 132 height 25
click at [346, 108] on input "DNI" at bounding box center [360, 111] width 132 height 11
click at [64, 180] on link "Padrón Ágil" at bounding box center [65, 180] width 131 height 25
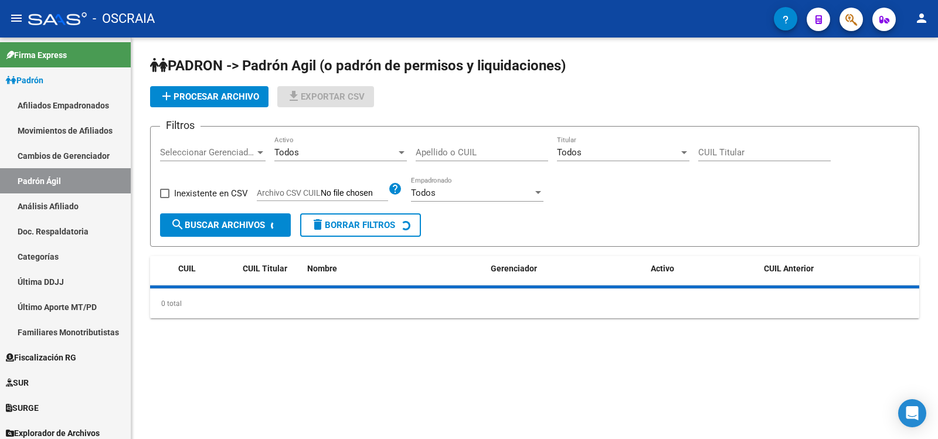
drag, startPoint x: 67, startPoint y: 206, endPoint x: 148, endPoint y: 174, distance: 87.1
click at [68, 206] on link "Análisis Afiliado" at bounding box center [65, 205] width 131 height 25
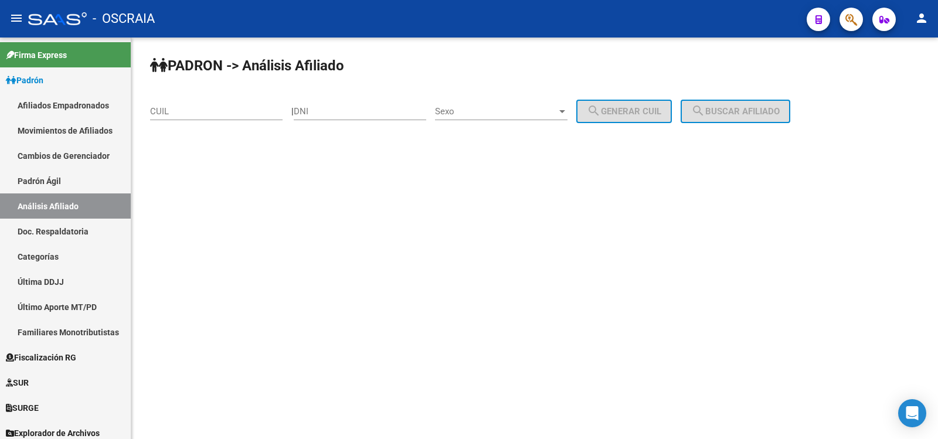
click at [229, 111] on input "CUIL" at bounding box center [216, 111] width 132 height 11
